Goal: Task Accomplishment & Management: Manage account settings

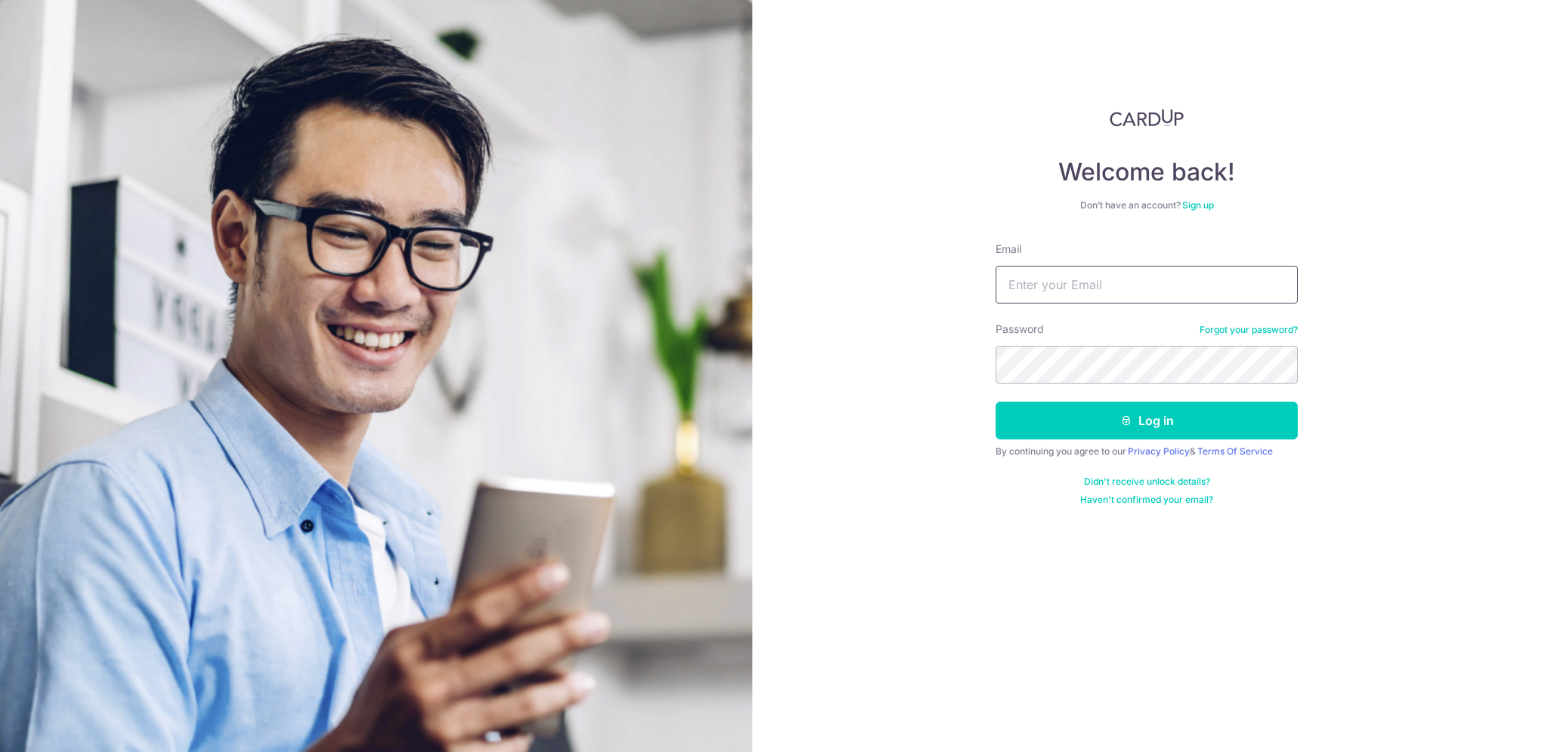
click at [1143, 286] on input "Email" at bounding box center [1146, 285] width 302 height 38
type input "j"
type input "[PERSON_NAME][EMAIL_ADDRESS][DOMAIN_NAME]"
click at [1230, 326] on link "Forgot your password?" at bounding box center [1248, 330] width 98 height 12
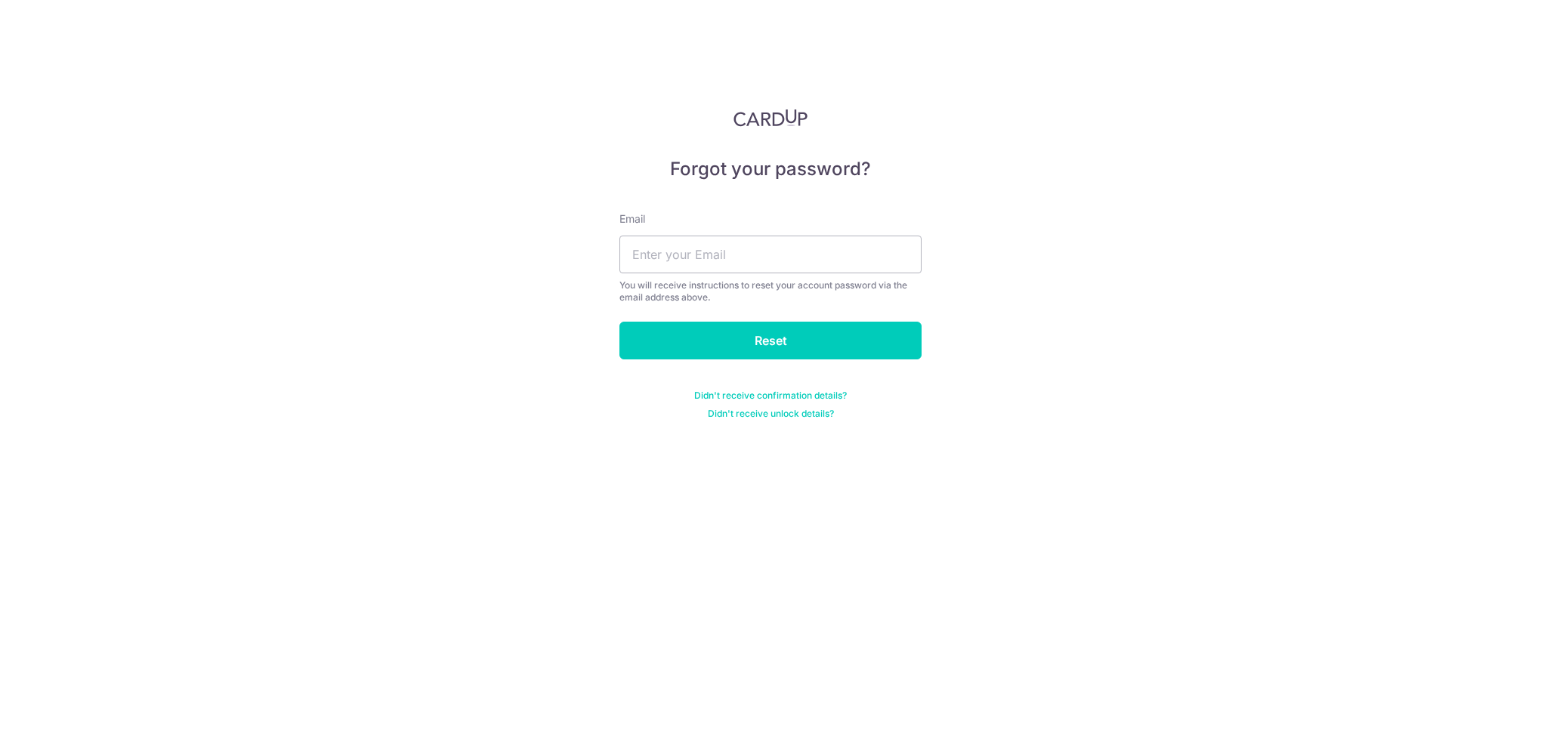
click at [681, 233] on div "Email You will receive instructions to reset your account password via the emai…" at bounding box center [770, 257] width 302 height 92
click at [681, 248] on input "text" at bounding box center [770, 255] width 302 height 38
type input "[PERSON_NAME][EMAIL_ADDRESS][DOMAIN_NAME]"
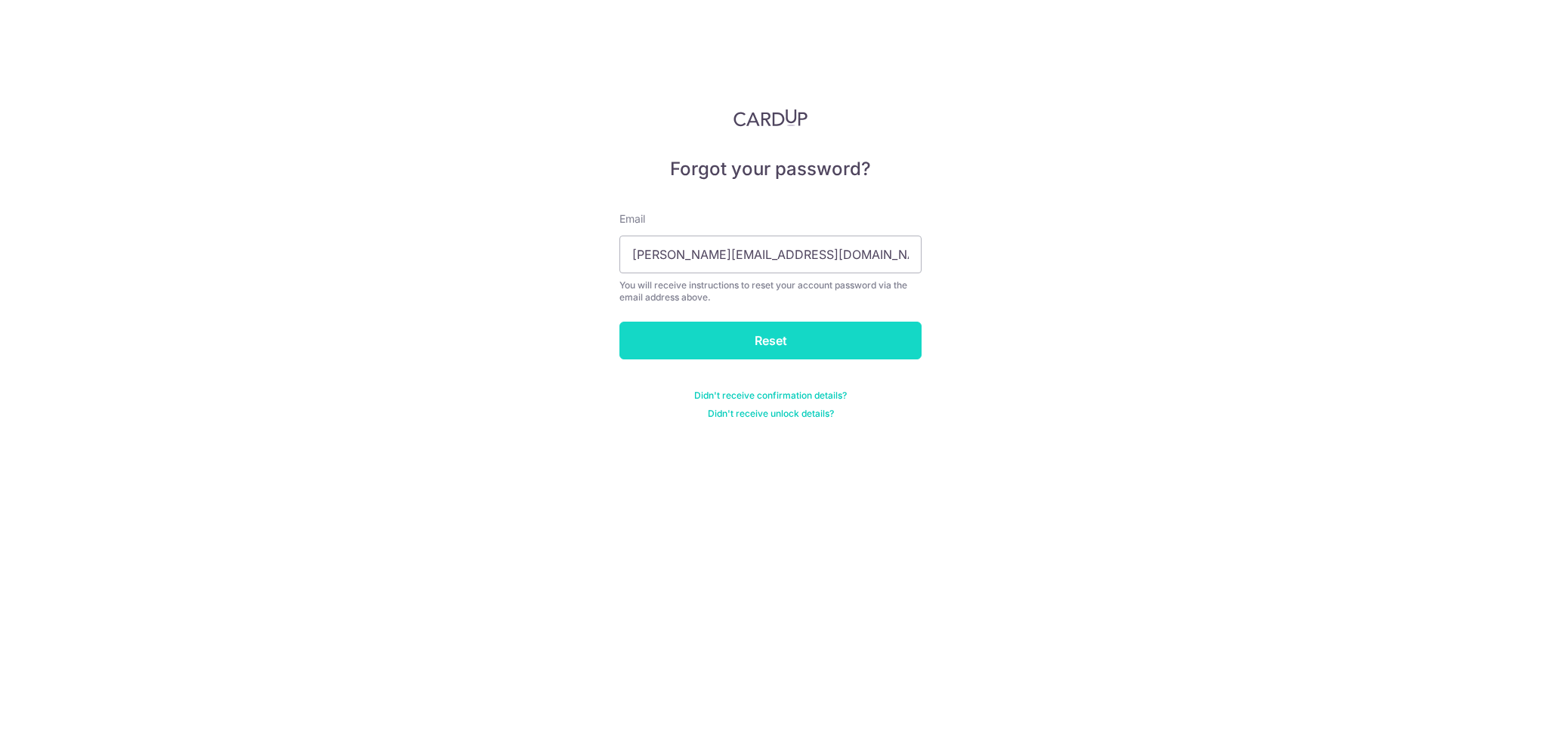
click at [818, 338] on input "Reset" at bounding box center [770, 341] width 302 height 38
